Goal: Task Accomplishment & Management: Manage account settings

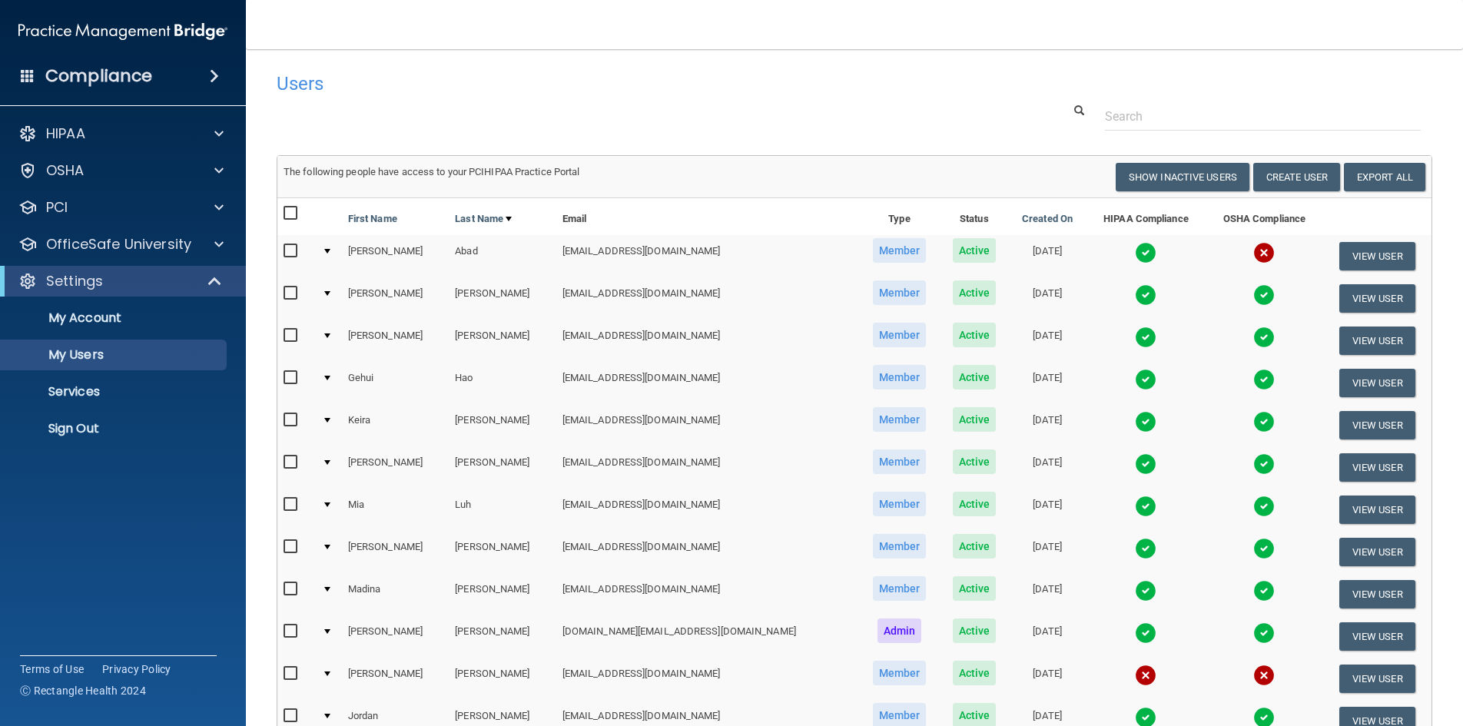
select select "20"
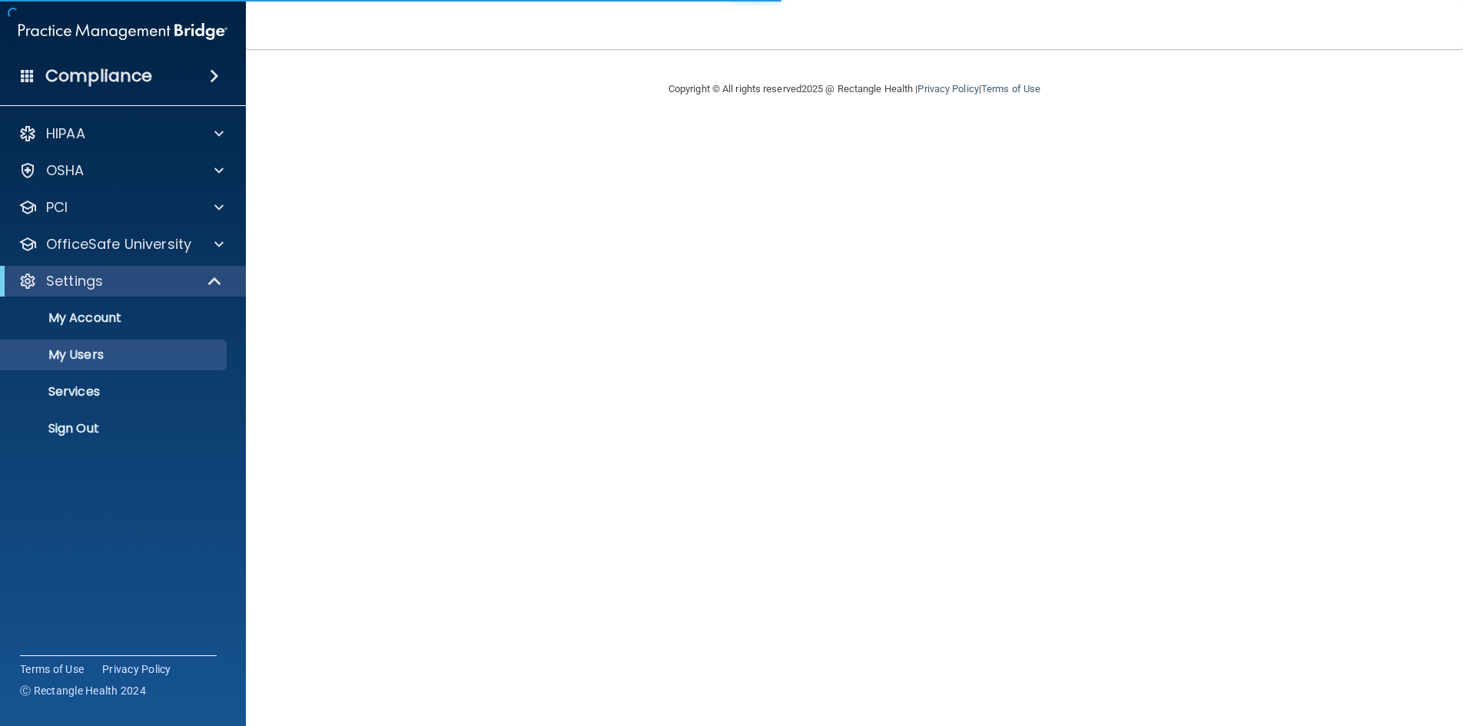
select select "20"
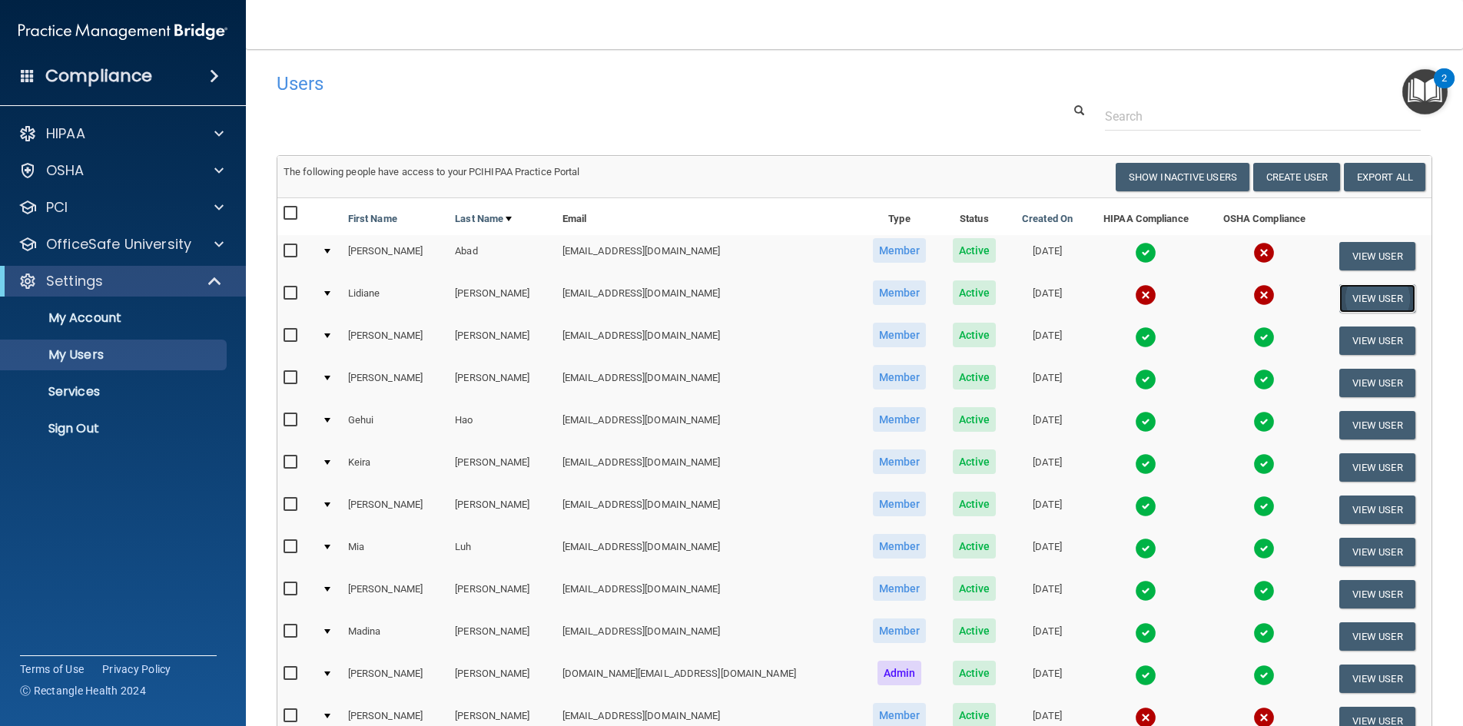
click at [1347, 299] on button "View User" at bounding box center [1377, 298] width 76 height 28
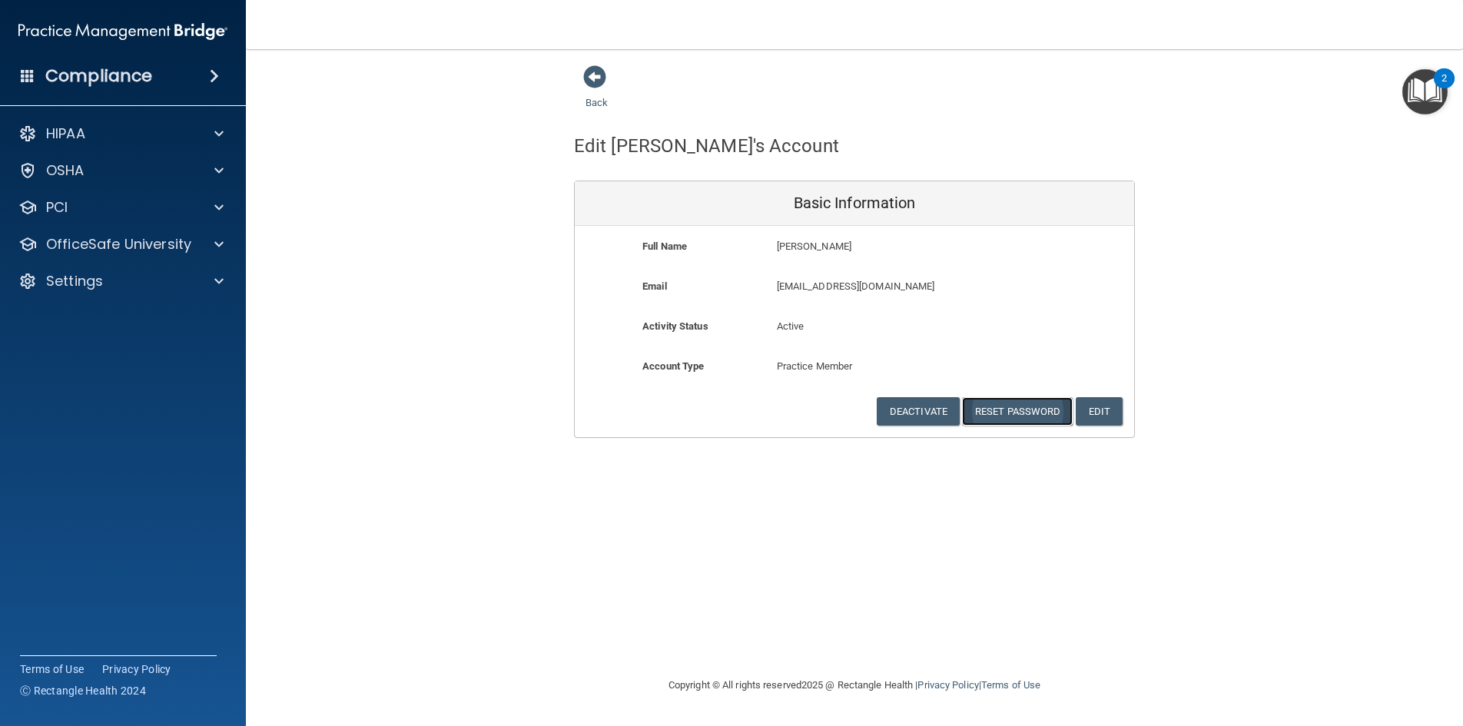
click at [1032, 408] on button "Reset Password" at bounding box center [1017, 411] width 111 height 28
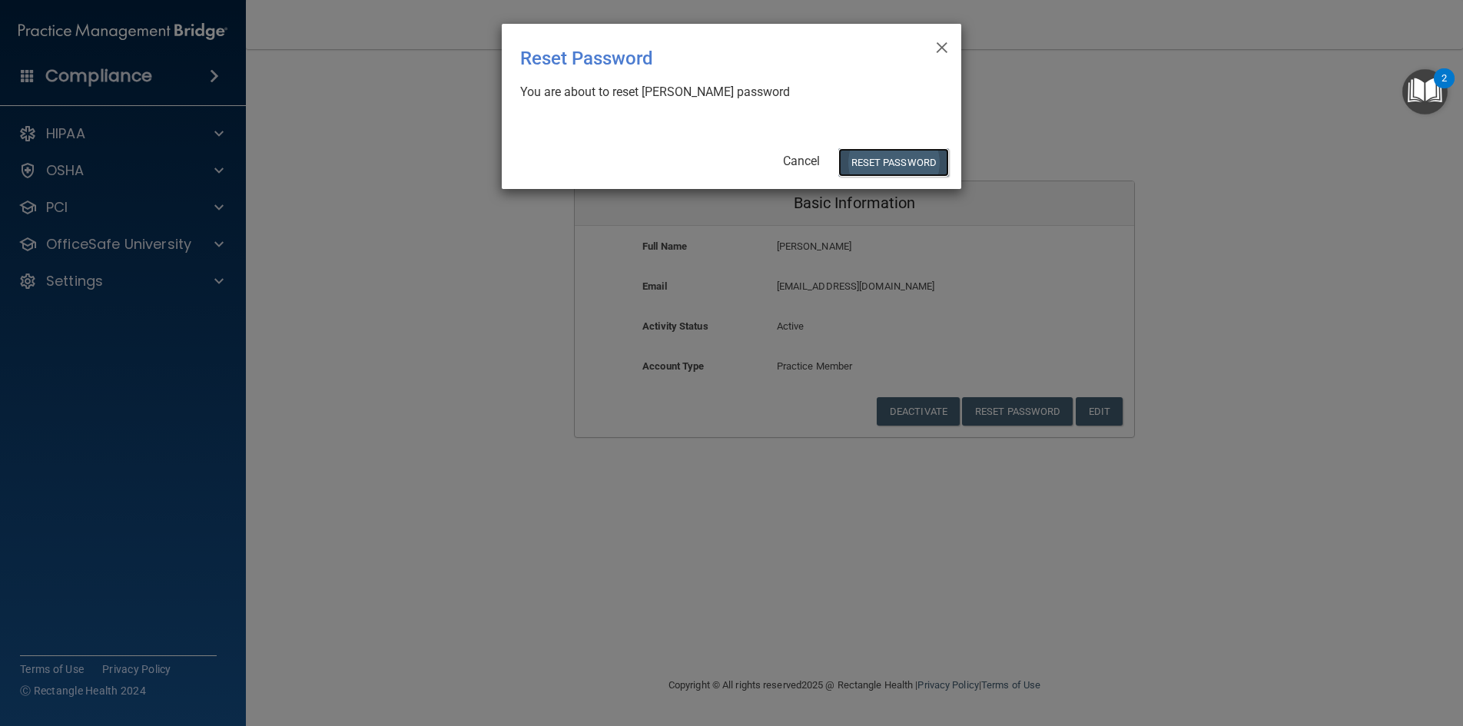
click at [892, 162] on button "Reset Password" at bounding box center [893, 162] width 111 height 28
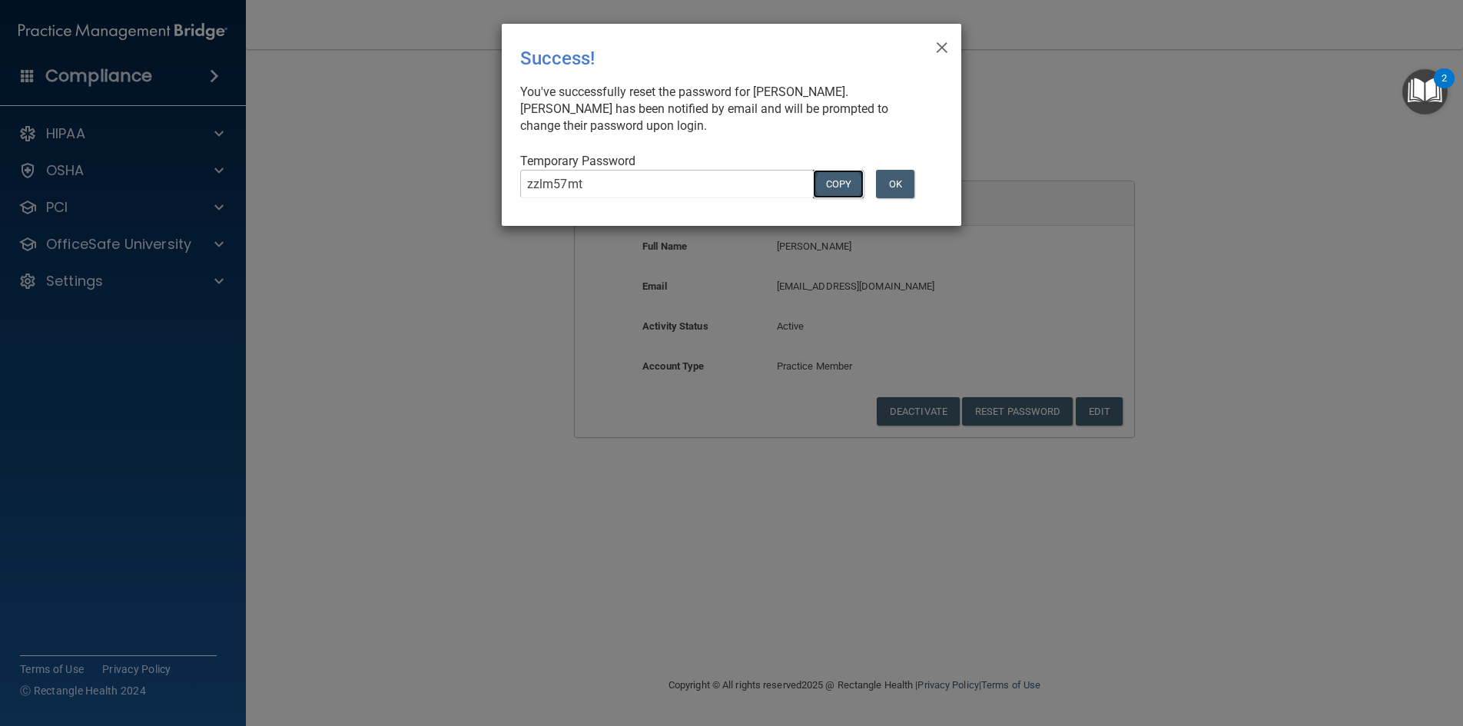
click at [824, 187] on button "COPY" at bounding box center [838, 184] width 51 height 28
click at [904, 171] on button "OK" at bounding box center [895, 184] width 38 height 28
